Goal: Find specific page/section: Find specific page/section

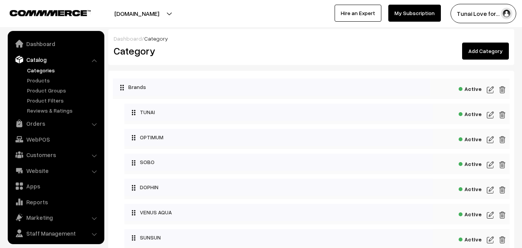
scroll to position [19, 0]
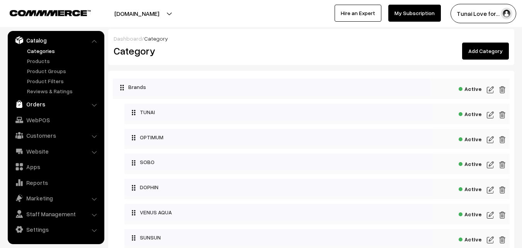
click at [37, 101] on link "Orders" at bounding box center [56, 104] width 92 height 14
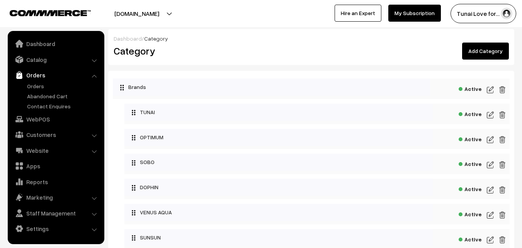
scroll to position [0, 0]
click at [33, 84] on link "Orders" at bounding box center [63, 86] width 77 height 8
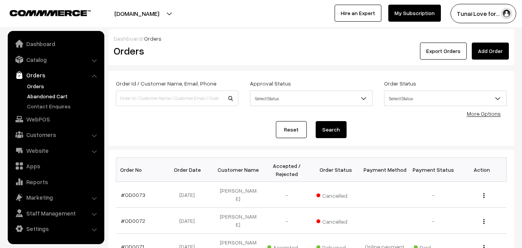
click at [44, 94] on link "Abandoned Cart" at bounding box center [63, 96] width 77 height 8
